Goal: Information Seeking & Learning: Learn about a topic

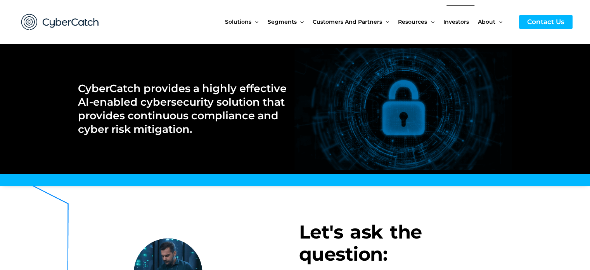
click at [452, 19] on span "Investors" at bounding box center [457, 21] width 26 height 33
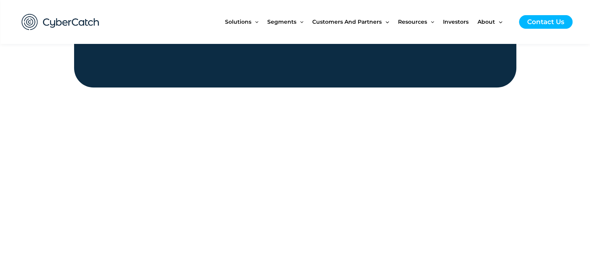
scroll to position [921, 0]
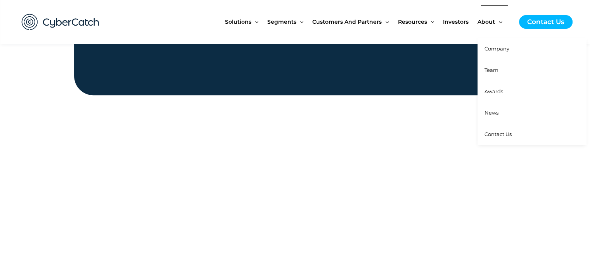
click at [489, 53] on link "Company" at bounding box center [532, 48] width 109 height 21
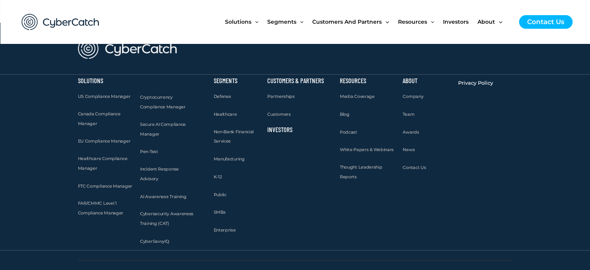
scroll to position [1120, 0]
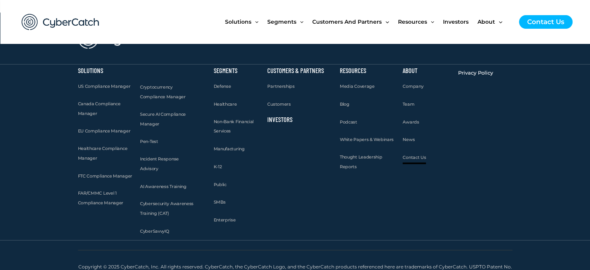
click at [417, 155] on span "Contact Us" at bounding box center [414, 156] width 23 height 5
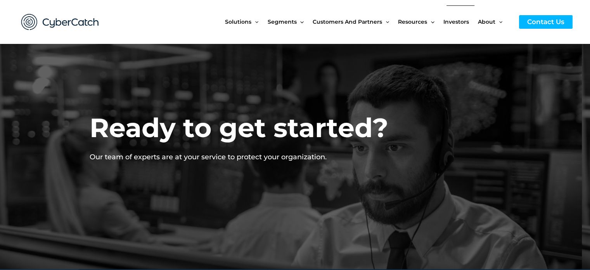
click at [449, 24] on span "Investors" at bounding box center [457, 21] width 26 height 33
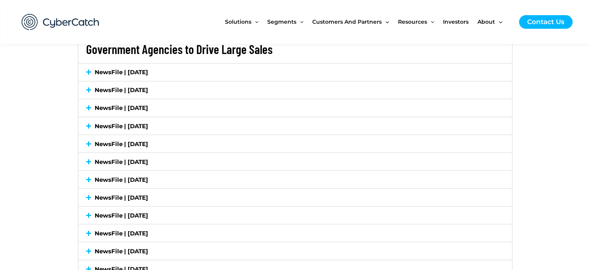
scroll to position [1355, 0]
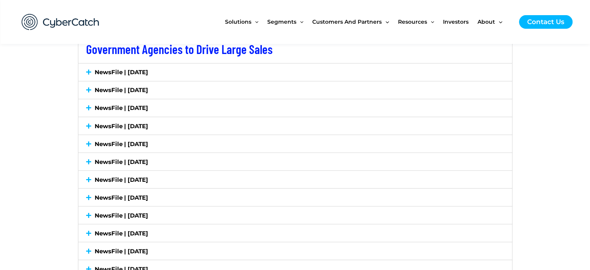
click at [158, 93] on div "NewsFile | [DATE]" at bounding box center [295, 89] width 434 height 17
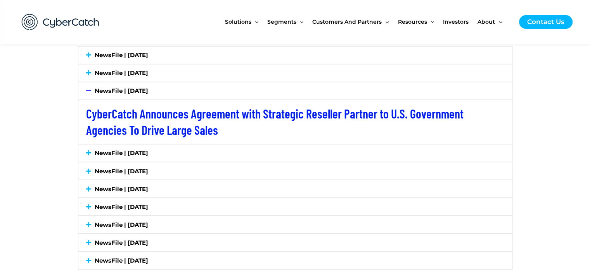
scroll to position [1307, 0]
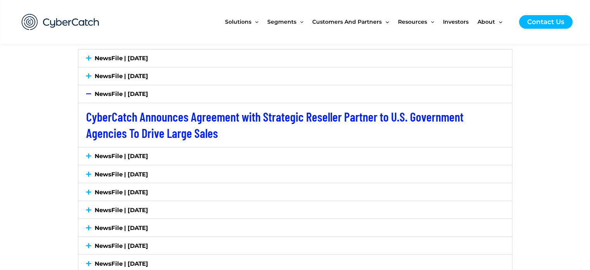
click at [107, 92] on link "NewsFile | July 2, 2025" at bounding box center [122, 93] width 54 height 7
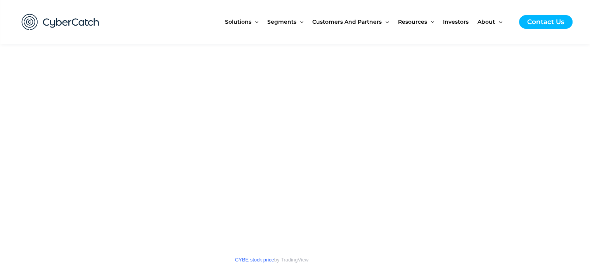
scroll to position [1013, 0]
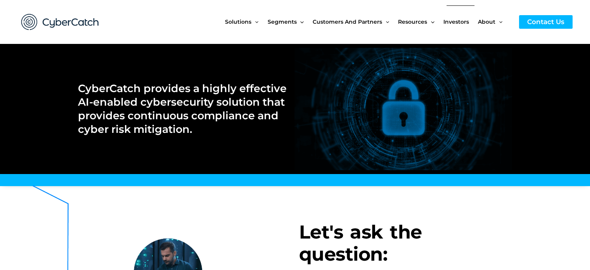
click at [457, 21] on span "Investors" at bounding box center [457, 21] width 26 height 33
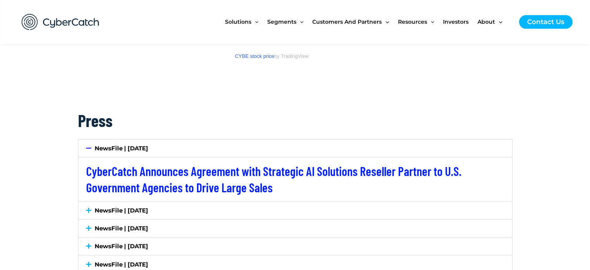
scroll to position [1304, 0]
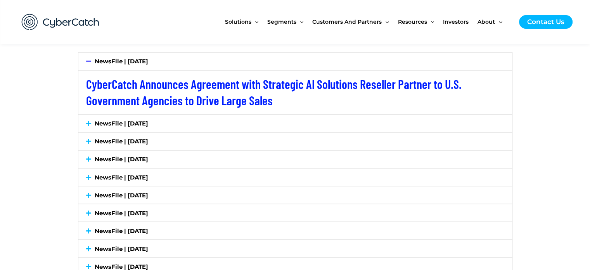
click at [142, 60] on link "NewsFile | [DATE]" at bounding box center [122, 60] width 54 height 7
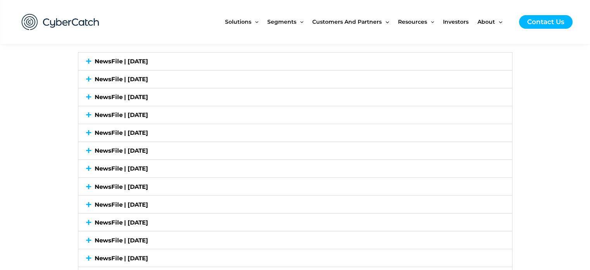
click at [142, 60] on link "NewsFile | [DATE]" at bounding box center [122, 60] width 54 height 7
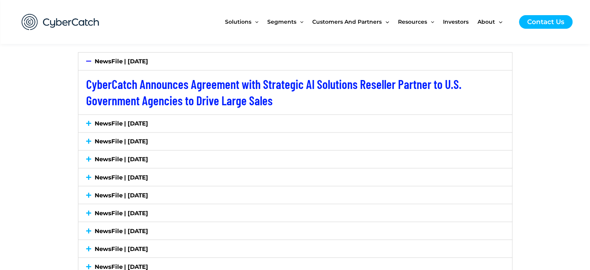
click at [142, 60] on link "NewsFile | [DATE]" at bounding box center [122, 60] width 54 height 7
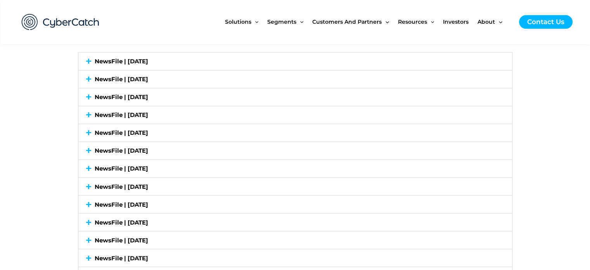
click at [140, 91] on div "NewsFile | [DATE]" at bounding box center [295, 96] width 434 height 17
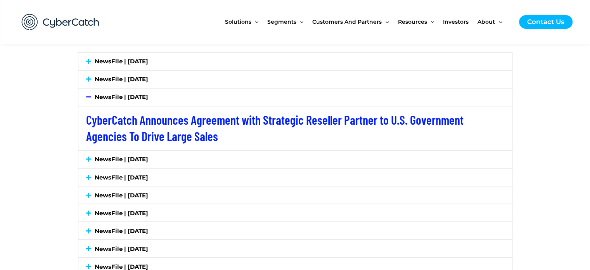
click at [133, 156] on link "NewsFile | [DATE]" at bounding box center [122, 158] width 54 height 7
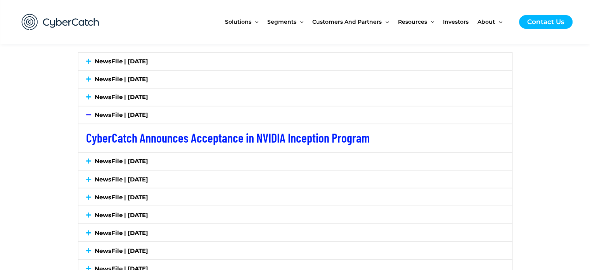
click at [90, 113] on icon at bounding box center [88, 115] width 5 height 6
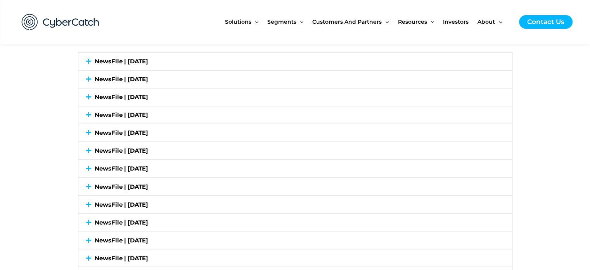
click at [90, 134] on icon at bounding box center [88, 133] width 5 height 6
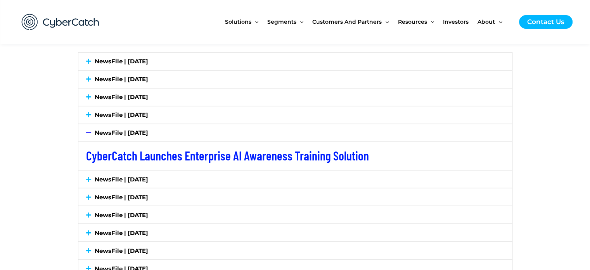
click at [90, 134] on icon at bounding box center [88, 133] width 5 height 6
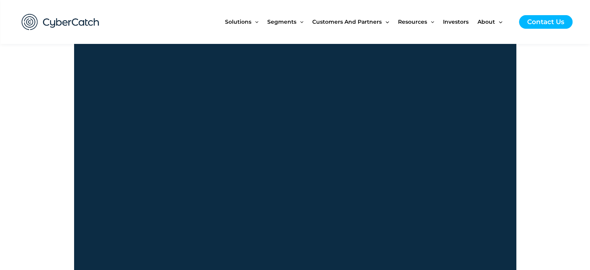
scroll to position [647, 0]
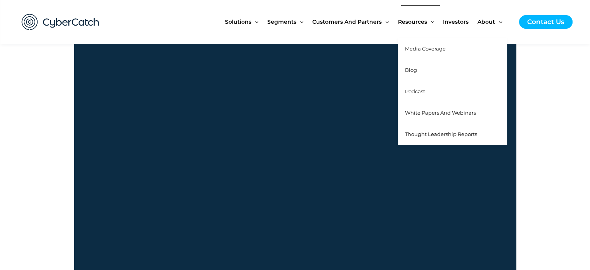
click at [416, 49] on span "Media Coverage" at bounding box center [425, 48] width 41 height 6
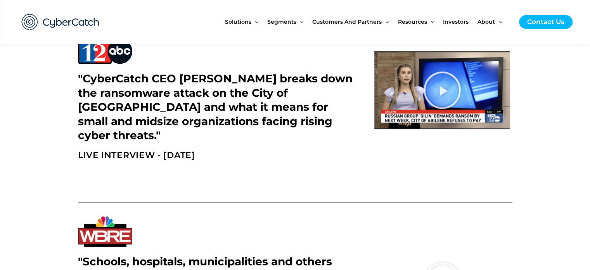
scroll to position [743, 0]
